Goal: Task Accomplishment & Management: Manage account settings

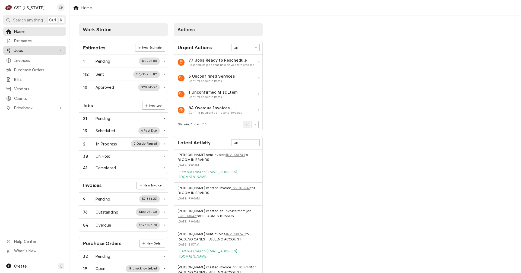
click at [20, 49] on span "Jobs" at bounding box center [34, 51] width 41 height 6
click at [23, 57] on span "Jobs" at bounding box center [38, 60] width 49 height 6
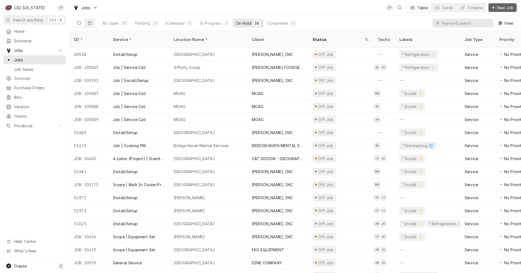
click at [504, 6] on span "New Job" at bounding box center [506, 8] width 18 height 6
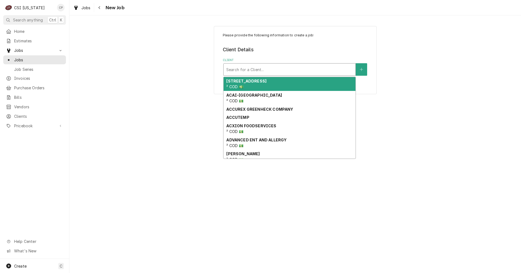
click at [243, 70] on div "Client" at bounding box center [290, 70] width 127 height 10
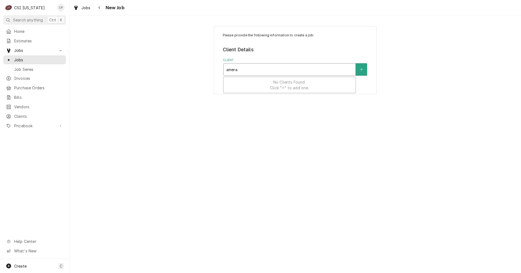
type input "amer"
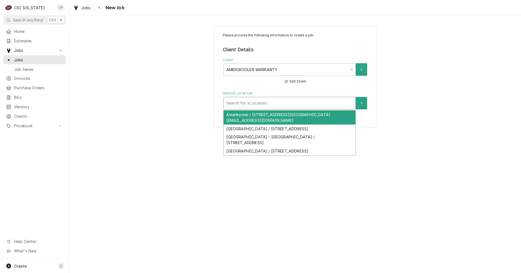
click at [252, 104] on div "Service Location" at bounding box center [290, 103] width 127 height 10
click at [174, 106] on div "Please provide the following information to create a job: Client Details Client…" at bounding box center [296, 76] width 452 height 111
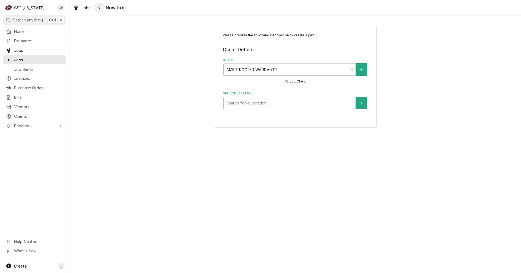
click at [101, 9] on div "Navigate back" at bounding box center [99, 7] width 5 height 5
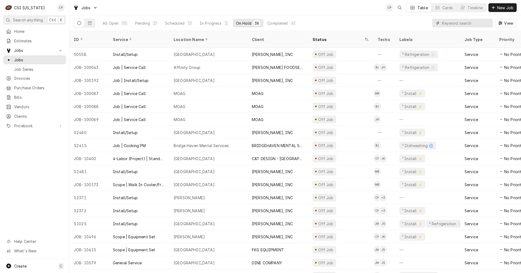
click at [445, 23] on input "Dynamic Content Wrapper" at bounding box center [466, 23] width 48 height 9
click at [445, 20] on input "Dynamic Content Wrapper" at bounding box center [466, 23] width 48 height 9
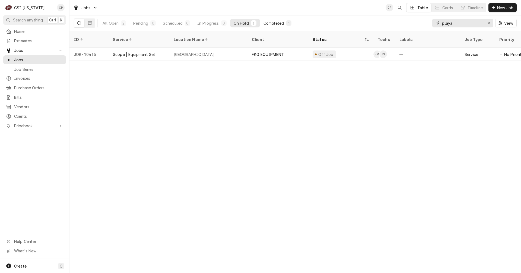
type input "playa"
click at [277, 22] on div "Completed" at bounding box center [274, 23] width 20 height 6
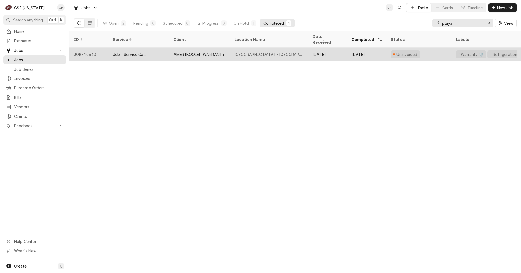
click at [258, 52] on div "Playa Bowls - Lexington" at bounding box center [270, 55] width 70 height 6
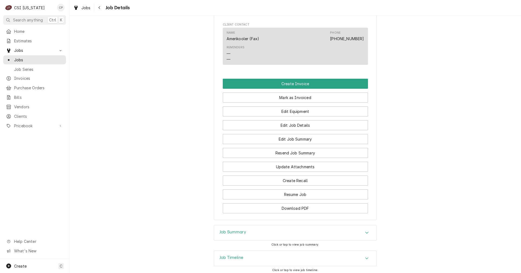
scroll to position [353, 0]
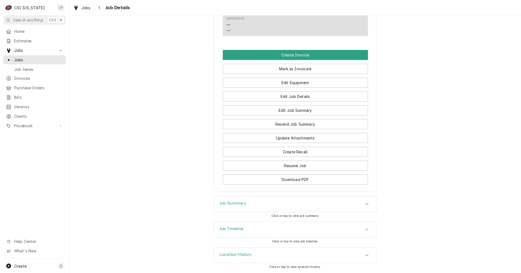
click at [233, 232] on h3 "Job Timeline" at bounding box center [232, 229] width 24 height 5
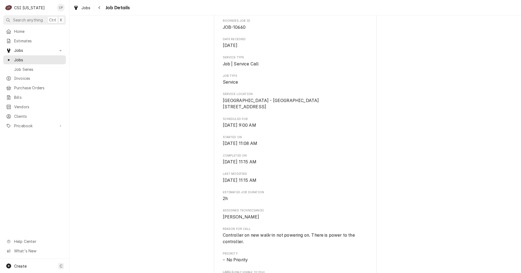
scroll to position [0, 0]
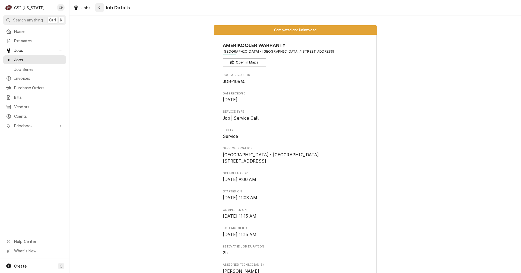
click at [101, 6] on div "Navigate back" at bounding box center [99, 7] width 5 height 5
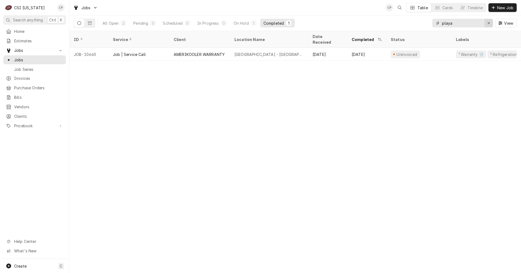
click at [489, 24] on icon "Erase input" at bounding box center [489, 23] width 3 height 4
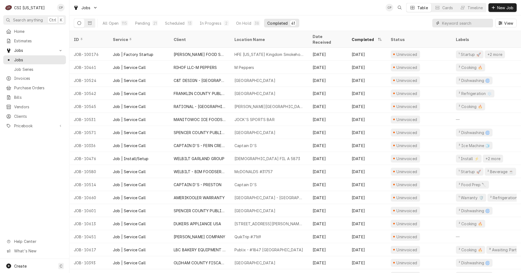
click at [467, 23] on input "Dynamic Content Wrapper" at bounding box center [466, 23] width 48 height 9
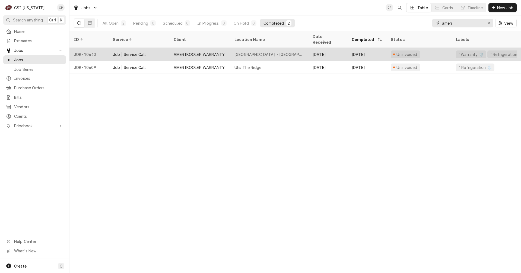
type input "ameri"
click at [272, 52] on div "Playa Bowls - Lexington" at bounding box center [270, 55] width 70 height 6
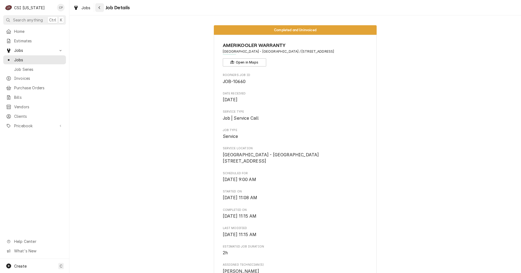
click at [101, 7] on div "Navigate back" at bounding box center [99, 7] width 5 height 5
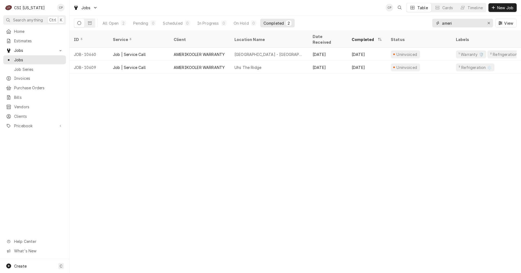
drag, startPoint x: 460, startPoint y: 24, endPoint x: 434, endPoint y: 23, distance: 25.8
click at [434, 23] on div "ameri" at bounding box center [463, 23] width 61 height 9
type input "shack"
click at [112, 26] on div "All Open" at bounding box center [111, 23] width 16 height 6
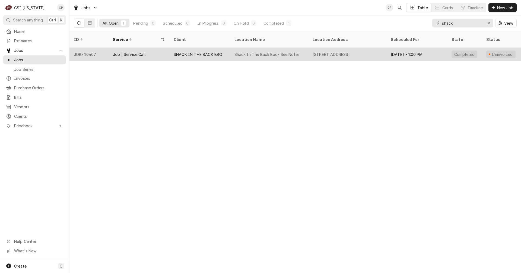
click at [288, 52] on div "Shack In The Back Bbq- See Notes" at bounding box center [269, 54] width 78 height 13
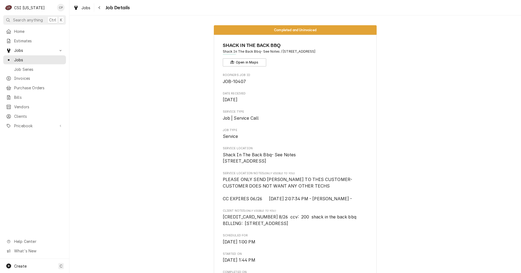
click at [108, 6] on span "Job Details" at bounding box center [117, 7] width 26 height 7
click at [101, 9] on div "Navigate back" at bounding box center [99, 7] width 5 height 5
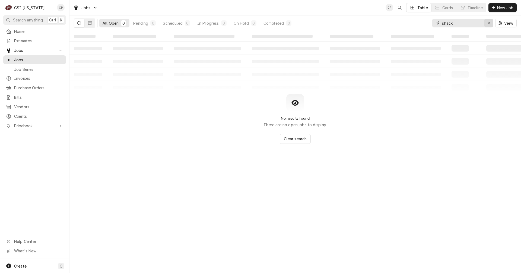
click at [489, 23] on icon "Erase input" at bounding box center [489, 23] width 3 height 4
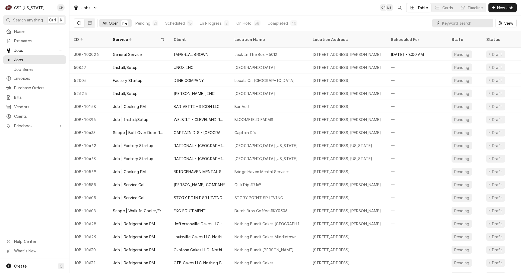
click at [453, 23] on input "Dynamic Content Wrapper" at bounding box center [466, 23] width 48 height 9
type input "[GEOGRAPHIC_DATA]"
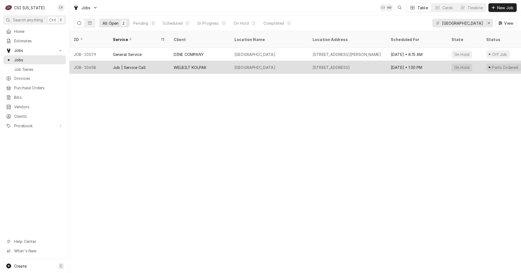
click at [345, 64] on div "[STREET_ADDRESS]" at bounding box center [348, 67] width 78 height 13
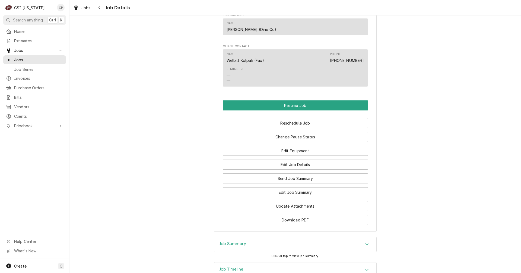
scroll to position [380, 0]
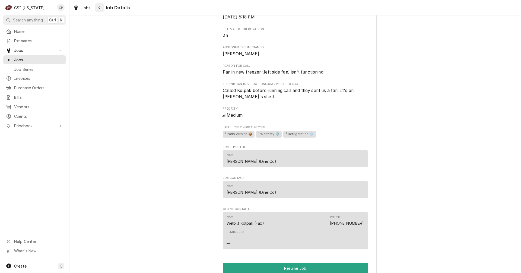
click at [101, 8] on div "Navigate back" at bounding box center [99, 7] width 5 height 5
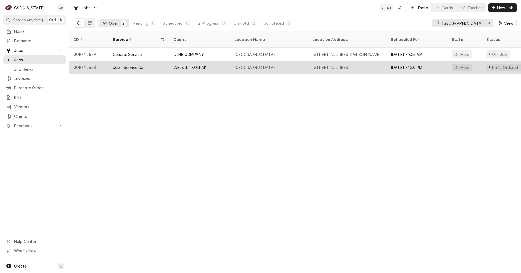
click at [347, 65] on div "[STREET_ADDRESS]" at bounding box center [331, 68] width 37 height 6
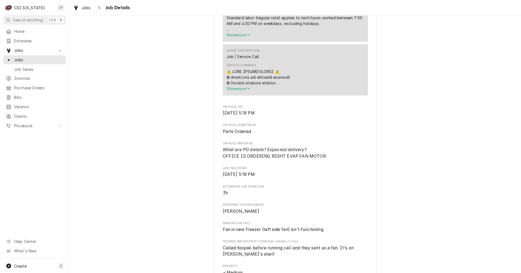
scroll to position [136, 0]
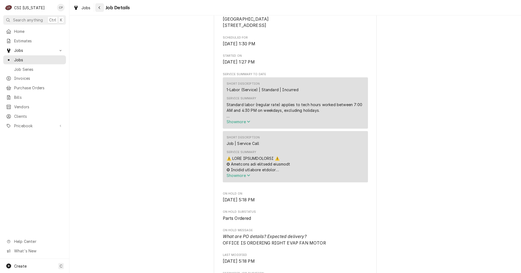
click at [99, 8] on icon "Navigate back" at bounding box center [100, 7] width 2 height 3
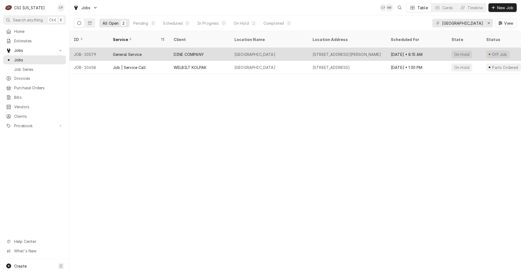
click at [263, 52] on div "Cedar Lake Lodge" at bounding box center [255, 55] width 41 height 6
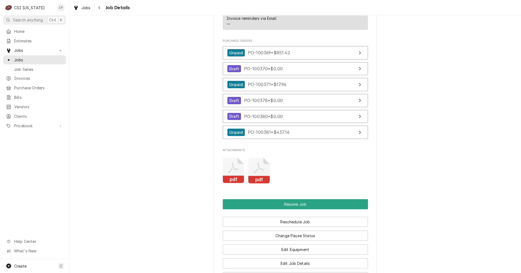
scroll to position [625, 0]
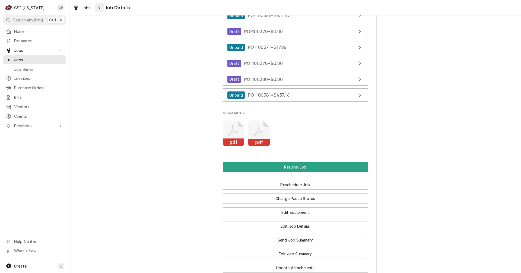
click at [100, 7] on icon "Navigate back" at bounding box center [99, 8] width 2 height 4
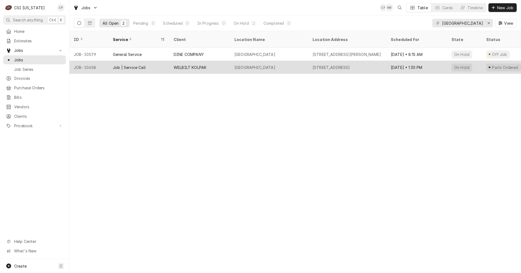
click at [251, 65] on div "Cedar Lake Lodge" at bounding box center [255, 68] width 41 height 6
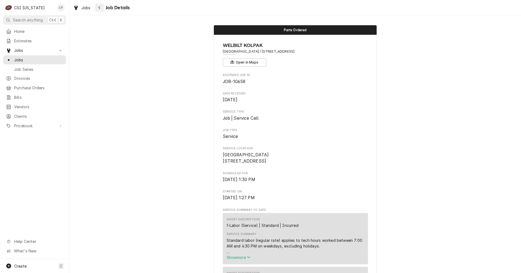
click at [98, 7] on icon "Navigate back" at bounding box center [99, 8] width 2 height 4
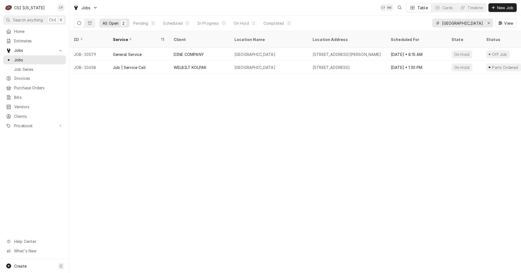
click at [489, 23] on icon "Erase input" at bounding box center [489, 23] width 3 height 4
